Goal: Information Seeking & Learning: Find specific fact

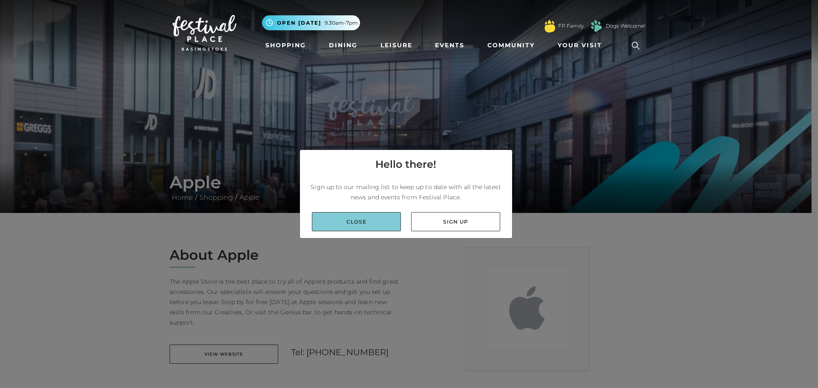
click at [358, 220] on link "Close" at bounding box center [356, 221] width 89 height 19
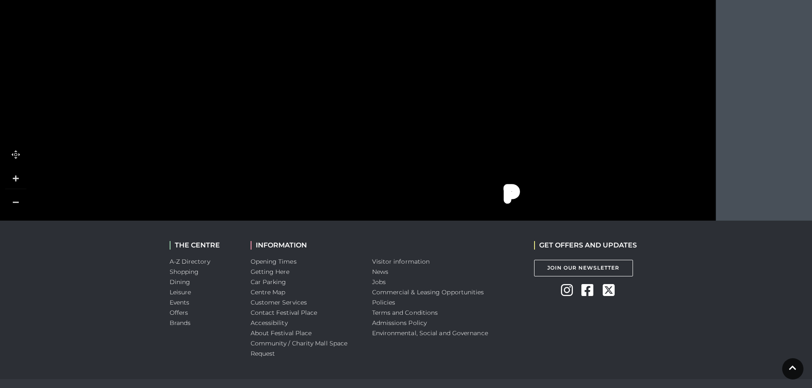
scroll to position [638, 0]
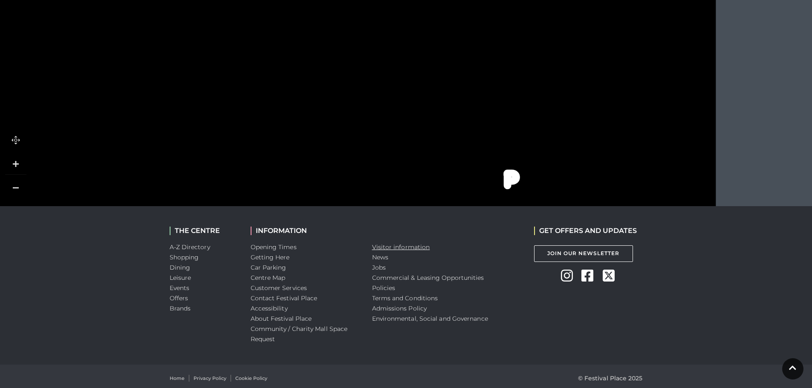
click at [393, 243] on link "Visitor information" at bounding box center [401, 247] width 58 height 8
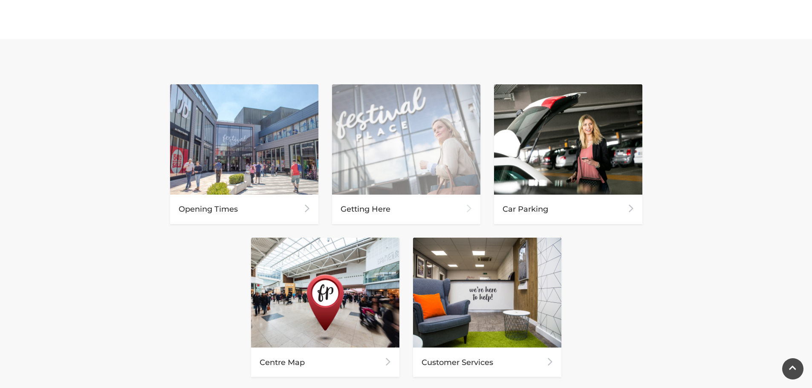
scroll to position [341, 0]
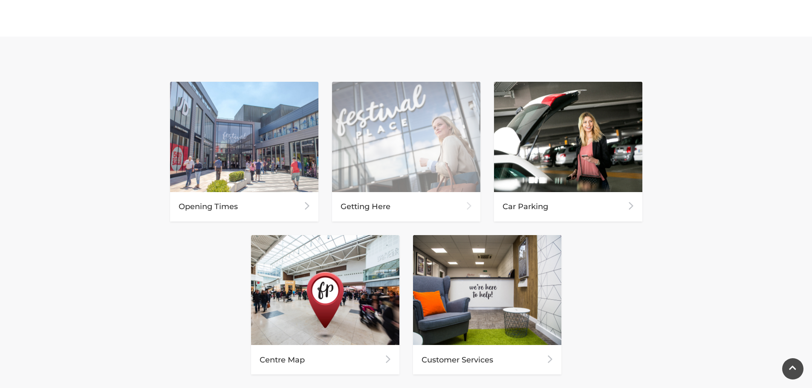
click at [362, 208] on div "Getting Here" at bounding box center [406, 206] width 148 height 29
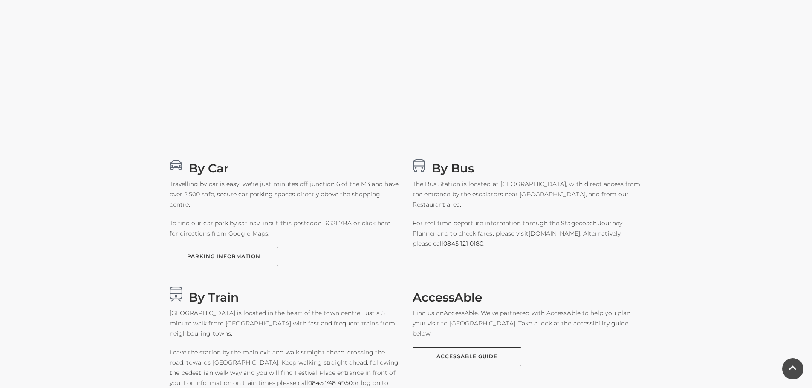
scroll to position [426, 0]
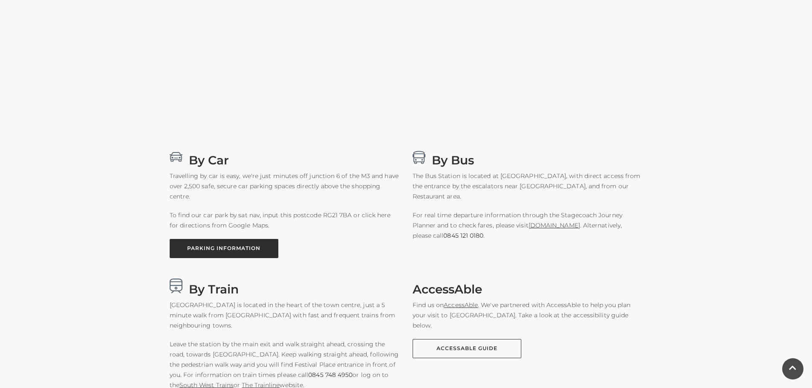
click at [214, 245] on link "PARKING INFORMATION" at bounding box center [224, 248] width 109 height 19
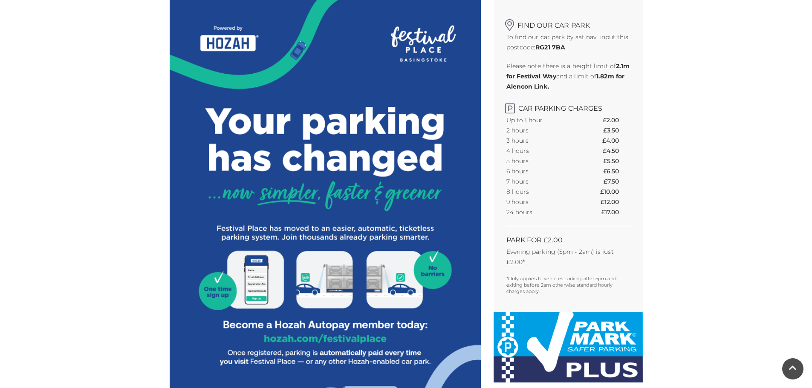
scroll to position [256, 0]
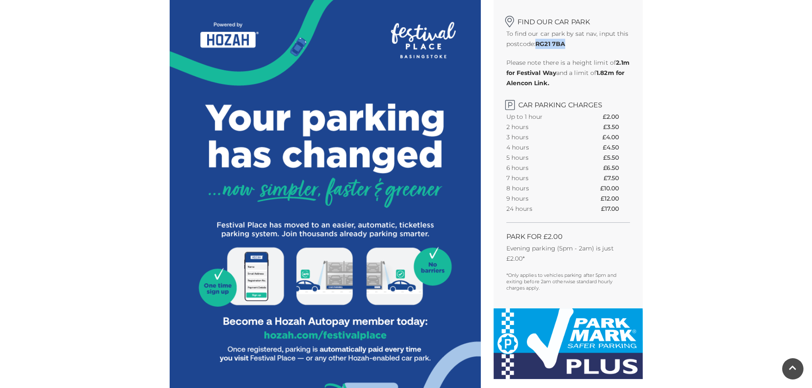
drag, startPoint x: 537, startPoint y: 43, endPoint x: 565, endPoint y: 43, distance: 27.7
click at [565, 43] on strong "RG21 7BA" at bounding box center [550, 44] width 30 height 8
drag, startPoint x: 551, startPoint y: 43, endPoint x: 532, endPoint y: 87, distance: 47.3
click at [532, 87] on p "Please note there is a height limit of 2.1m for Festival Way and a limit of 1.8…" at bounding box center [568, 73] width 124 height 31
drag, startPoint x: 537, startPoint y: 42, endPoint x: 577, endPoint y: 43, distance: 40.5
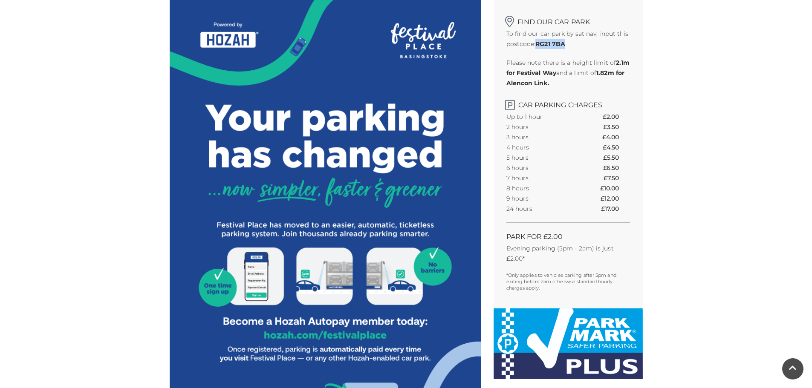
click at [577, 43] on p "To find our car park by sat nav, input this postcode: RG21 7BA" at bounding box center [568, 39] width 124 height 20
